Goal: Transaction & Acquisition: Book appointment/travel/reservation

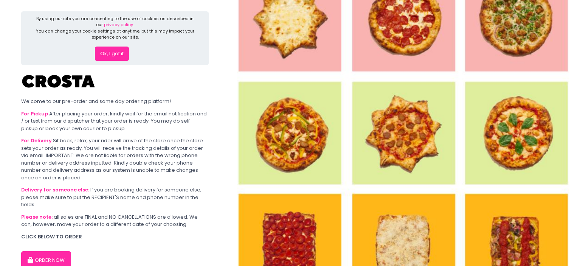
click at [59, 260] on button "ORDER NOW" at bounding box center [46, 260] width 50 height 18
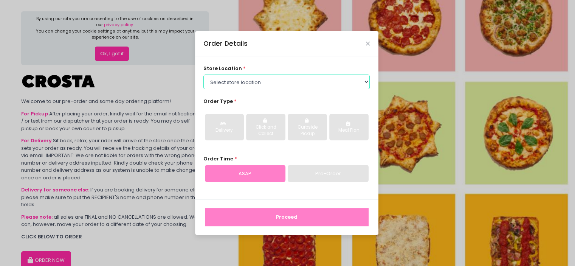
click at [278, 77] on select "Select store location [PERSON_NAME] Pizza - [PERSON_NAME] Pizza - [GEOGRAPHIC_D…" at bounding box center [287, 82] width 166 height 14
select select "65090bae48156caed44a5eb4"
click at [204, 75] on select "Select store location [PERSON_NAME] Pizza - [PERSON_NAME] Pizza - [GEOGRAPHIC_D…" at bounding box center [287, 82] width 166 height 14
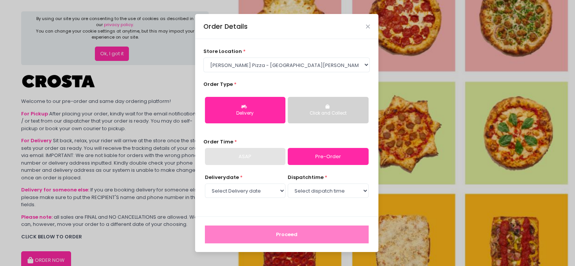
click at [322, 154] on link "Pre-Order" at bounding box center [328, 156] width 81 height 17
click at [253, 192] on select "Select Delivery date [DATE] [DATE] [DATE] [DATE] [DATE] [DATE]" at bounding box center [245, 190] width 81 height 14
select select "[DATE]"
click at [205, 183] on select "Select Delivery date [DATE] [DATE] [DATE] [DATE] [DATE] [DATE]" at bounding box center [245, 190] width 81 height 14
click at [341, 194] on select "Select dispatch time 12:00 PM - 12:30 PM 12:30 PM - 01:00 PM 01:00 PM - 01:30 P…" at bounding box center [328, 190] width 81 height 14
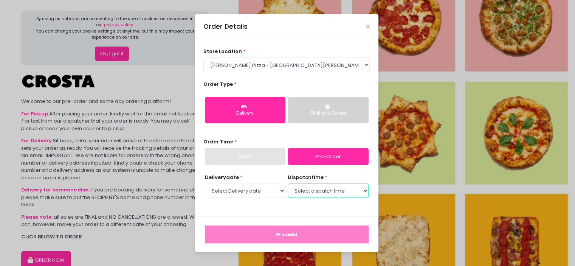
select select "17:00"
click at [288, 183] on select "Select dispatch time 12:00 PM - 12:30 PM 12:30 PM - 01:00 PM 01:00 PM - 01:30 P…" at bounding box center [328, 190] width 81 height 14
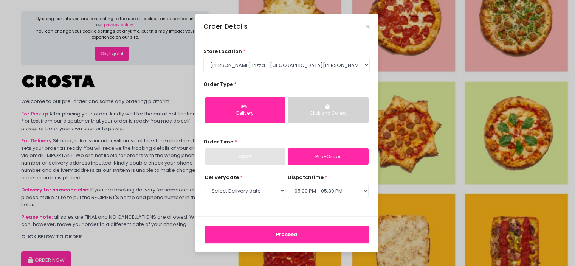
click at [324, 235] on button "Proceed" at bounding box center [287, 234] width 164 height 18
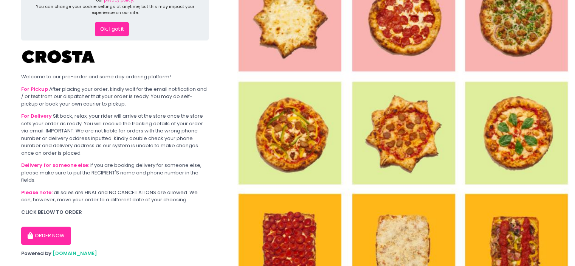
scroll to position [38, 0]
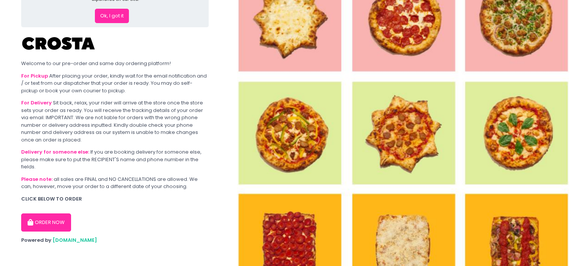
click at [59, 217] on button "ORDER NOW" at bounding box center [46, 222] width 50 height 18
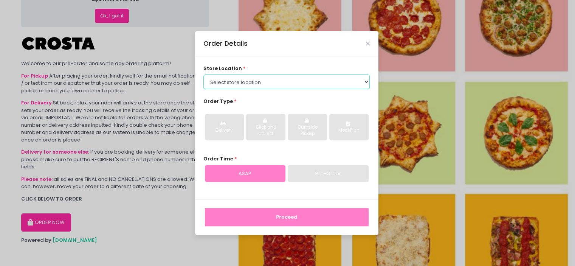
click at [235, 79] on select "Select store location [PERSON_NAME] Pizza - [PERSON_NAME] Pizza - [GEOGRAPHIC_D…" at bounding box center [287, 82] width 166 height 14
select select "5fabb2e53664a8677beaeb89"
click at [204, 75] on select "Select store location [PERSON_NAME] Pizza - [PERSON_NAME] Pizza - [GEOGRAPHIC_D…" at bounding box center [287, 82] width 166 height 14
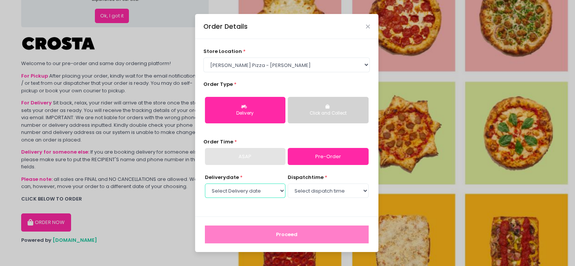
click at [248, 196] on select "Select Delivery date [DATE] [DATE] [DATE] [DATE] [DATE] [DATE]" at bounding box center [245, 190] width 81 height 14
select select "[DATE]"
click at [205, 183] on select "Select Delivery date [DATE] [DATE] [DATE] [DATE] [DATE] [DATE]" at bounding box center [245, 190] width 81 height 14
drag, startPoint x: 327, startPoint y: 190, endPoint x: 331, endPoint y: 192, distance: 4.8
click at [327, 190] on select "Select dispatch time 12:00 PM - 12:30 PM 12:30 PM - 01:00 PM 01:00 PM - 01:30 P…" at bounding box center [328, 190] width 81 height 14
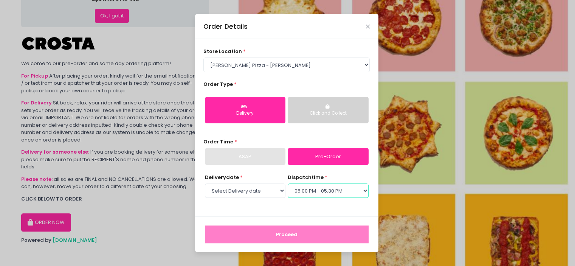
click at [288, 183] on select "Select dispatch time 12:00 PM - 12:30 PM 12:30 PM - 01:00 PM 01:00 PM - 01:30 P…" at bounding box center [328, 190] width 81 height 14
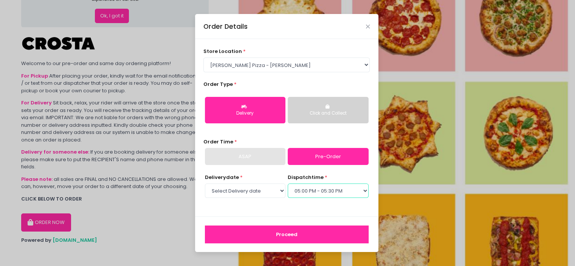
click at [327, 191] on select "Select dispatch time 12:00 PM - 12:30 PM 12:30 PM - 01:00 PM 01:00 PM - 01:30 P…" at bounding box center [328, 190] width 81 height 14
select select "16:30"
click at [288, 183] on select "Select dispatch time 12:00 PM - 12:30 PM 12:30 PM - 01:00 PM 01:00 PM - 01:30 P…" at bounding box center [328, 190] width 81 height 14
click at [319, 235] on button "Proceed" at bounding box center [287, 234] width 164 height 18
